Goal: Task Accomplishment & Management: Manage account settings

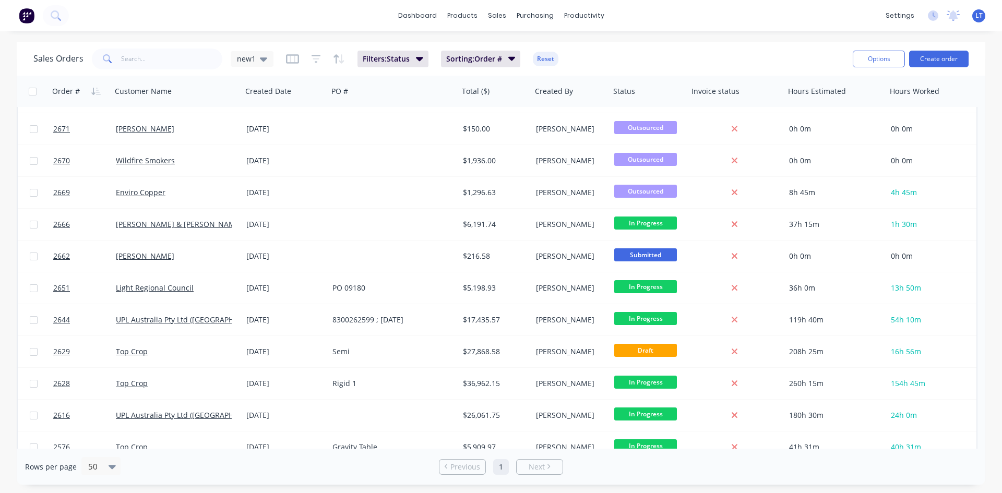
scroll to position [454, 0]
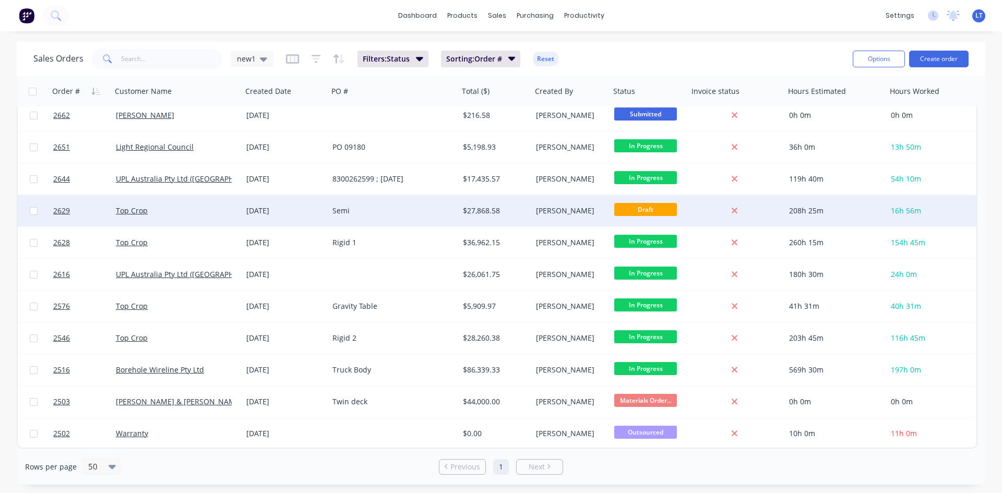
click at [388, 218] on div "Semi" at bounding box center [393, 210] width 130 height 31
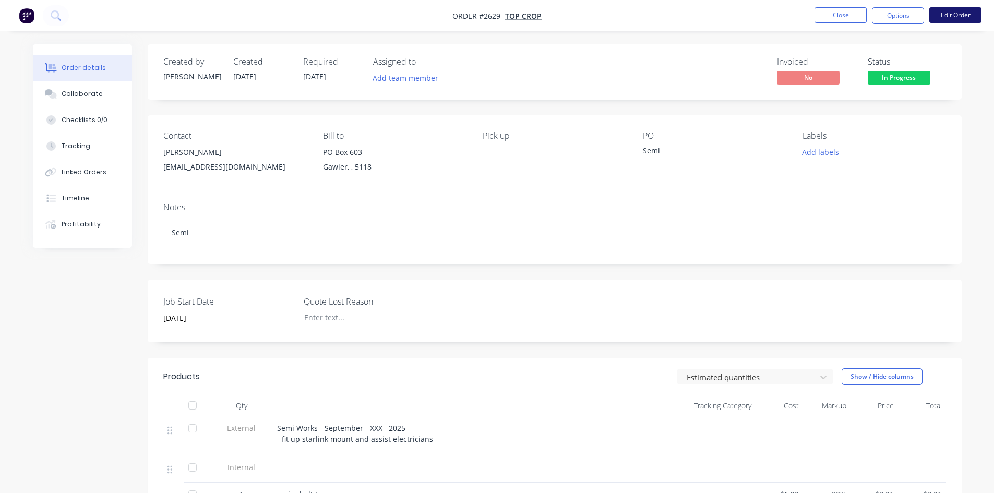
click at [954, 20] on button "Edit Order" at bounding box center [955, 15] width 52 height 16
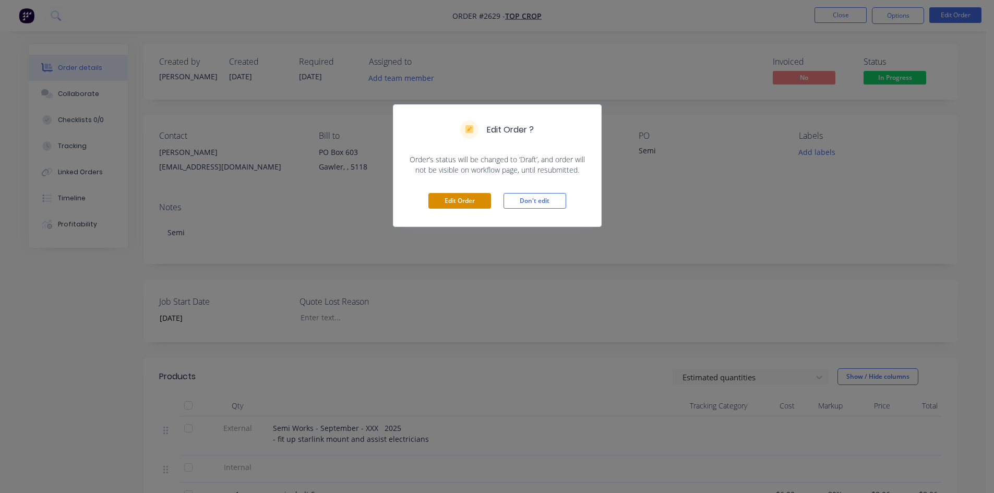
click at [459, 205] on button "Edit Order" at bounding box center [459, 201] width 63 height 16
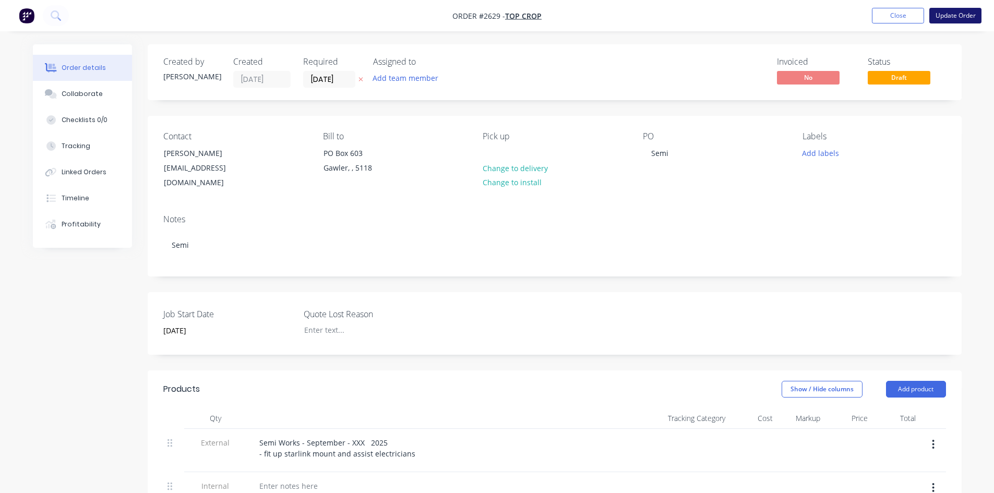
click at [952, 19] on button "Update Order" at bounding box center [955, 16] width 52 height 16
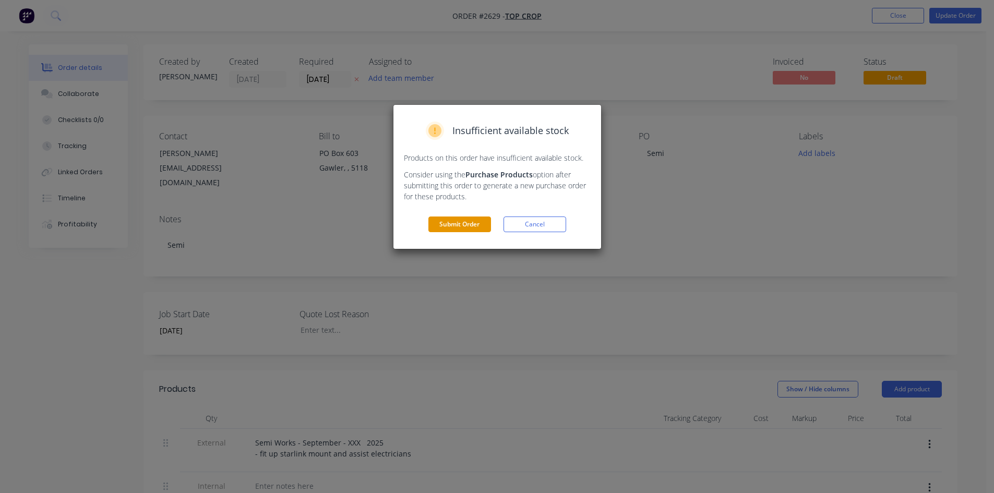
click at [453, 229] on button "Submit Order" at bounding box center [459, 225] width 63 height 16
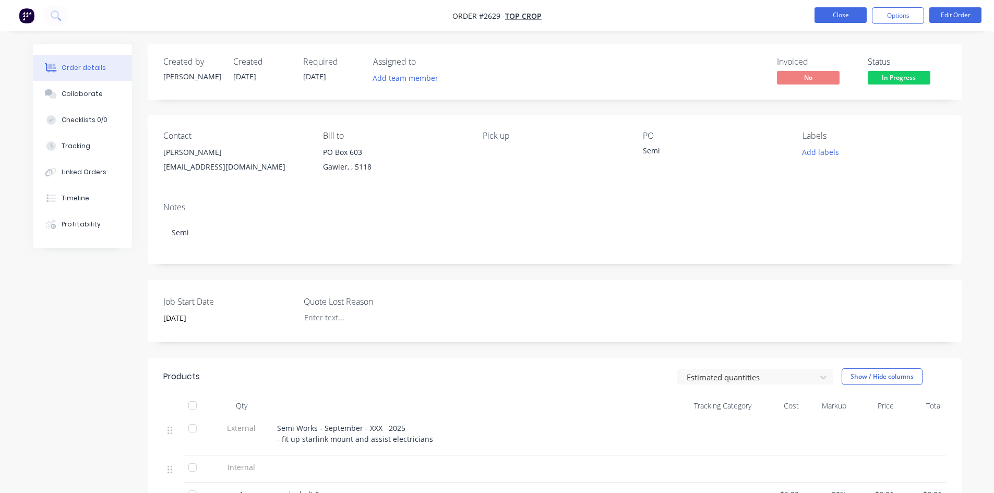
click at [859, 19] on button "Close" at bounding box center [841, 15] width 52 height 16
